Goal: Task Accomplishment & Management: Use online tool/utility

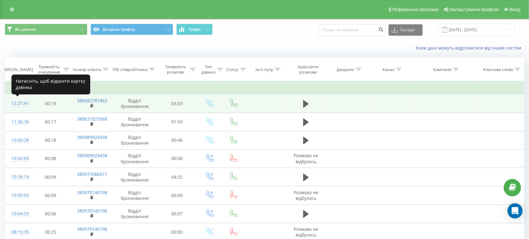
click at [23, 103] on div "12:21:41" at bounding box center [17, 103] width 13 height 12
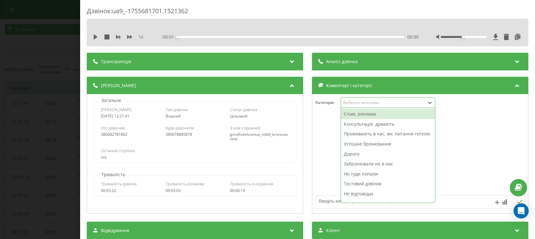
click at [367, 105] on div "Виберіть категорію" at bounding box center [382, 102] width 79 height 5
click at [357, 128] on div "Консультація, думають" at bounding box center [388, 124] width 94 height 10
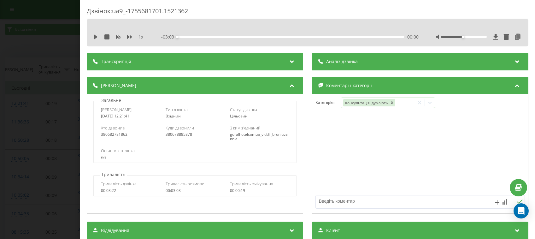
click at [15, 79] on div "Дзвінок : ua9_-1755681701.1521362 1 x - 03:03 00:00 00:00 Транскрипція Для AI-а…" at bounding box center [267, 119] width 535 height 239
